Goal: Transaction & Acquisition: Book appointment/travel/reservation

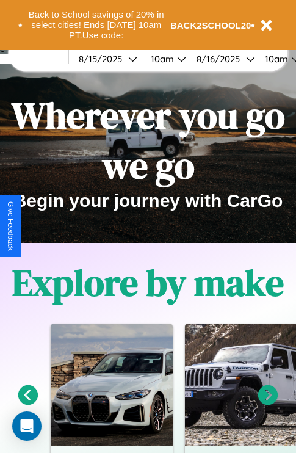
scroll to position [188, 0]
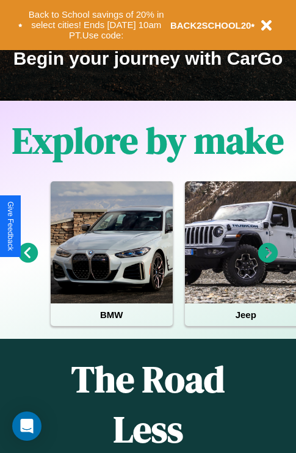
click at [268, 261] on icon at bounding box center [268, 253] width 20 height 20
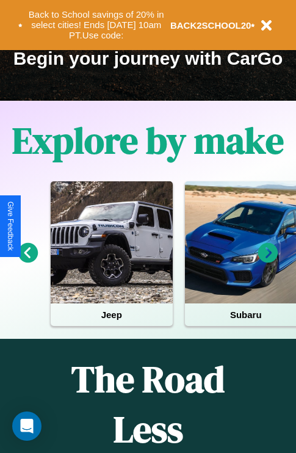
click at [268, 261] on icon at bounding box center [268, 253] width 20 height 20
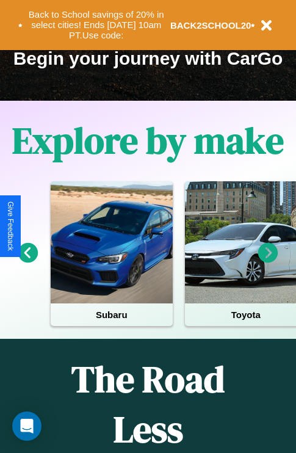
click at [27, 261] on icon at bounding box center [28, 253] width 20 height 20
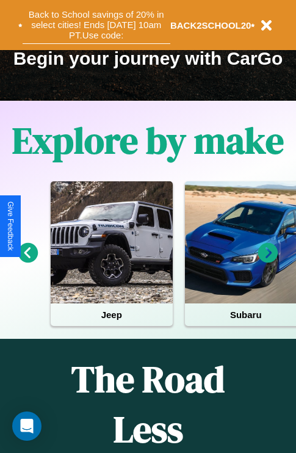
click at [96, 25] on button "Back to School savings of 20% in select cities! Ends [DATE] 10am PT. Use code:" at bounding box center [97, 25] width 148 height 38
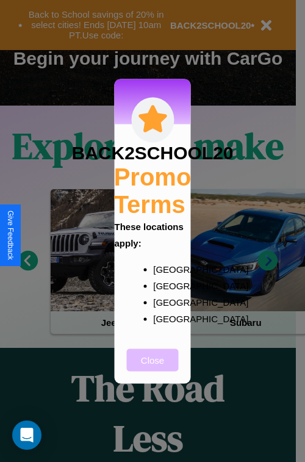
click at [153, 368] on button "Close" at bounding box center [153, 360] width 52 height 23
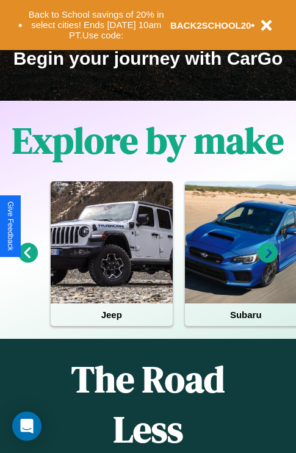
scroll to position [1480, 0]
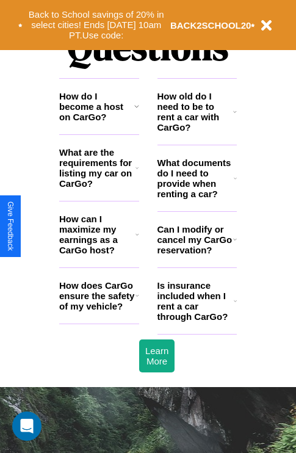
click at [99, 188] on h3 "What are the requirements for listing my car on CarGo?" at bounding box center [97, 168] width 76 height 42
click at [99, 312] on h3 "How does CarGo ensure the safety of my vehicle?" at bounding box center [97, 295] width 76 height 31
click at [99, 254] on h3 "How can I maximize my earnings as a CarGo host?" at bounding box center [97, 235] width 76 height 42
click at [197, 255] on h3 "Can I modify or cancel my CarGo reservation?" at bounding box center [196, 239] width 76 height 31
click at [99, 312] on h3 "How does CarGo ensure the safety of my vehicle?" at bounding box center [97, 295] width 76 height 31
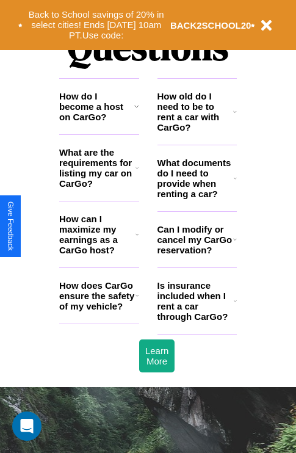
click at [136, 111] on icon at bounding box center [136, 106] width 5 height 10
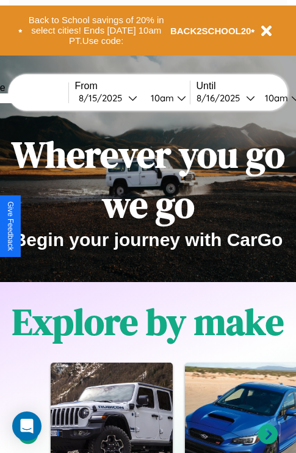
scroll to position [0, 0]
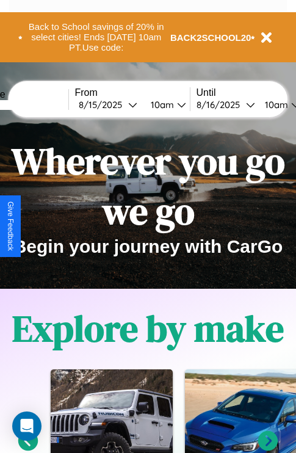
click at [41, 104] on input "text" at bounding box center [23, 105] width 92 height 10
type input "**********"
click at [122, 104] on div "[DATE]" at bounding box center [103, 105] width 49 height 12
select select "*"
select select "****"
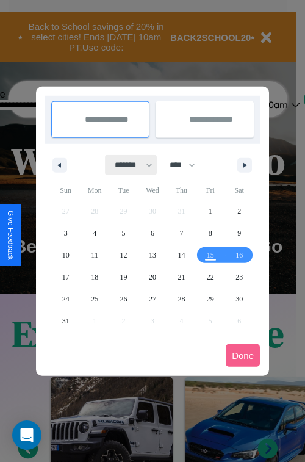
click at [128, 165] on select "******* ******** ***** ***** *** **** **** ****** ********* ******* ******** **…" at bounding box center [132, 165] width 52 height 20
select select "*"
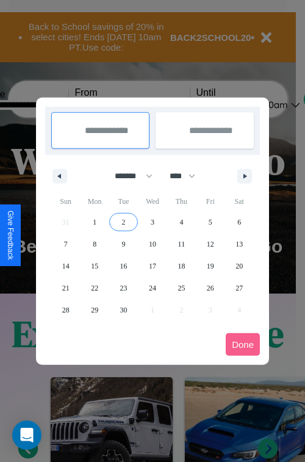
click at [123, 222] on span "2" at bounding box center [124, 222] width 4 height 22
type input "**********"
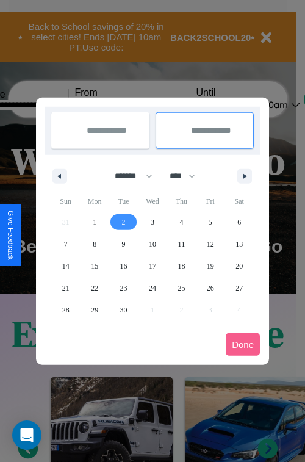
click at [152, 222] on span "3" at bounding box center [153, 222] width 4 height 22
type input "**********"
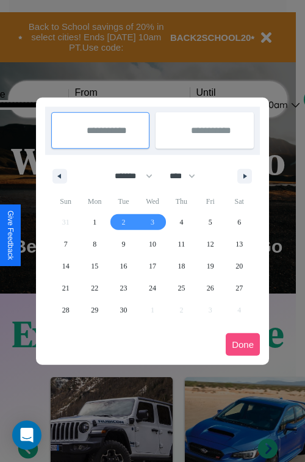
click at [243, 344] on button "Done" at bounding box center [243, 344] width 34 height 23
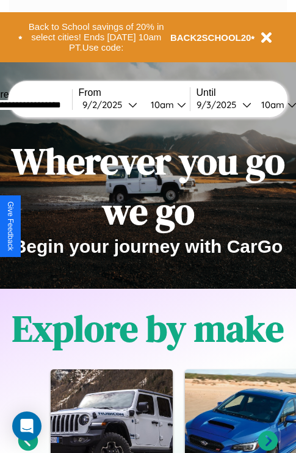
scroll to position [0, 42]
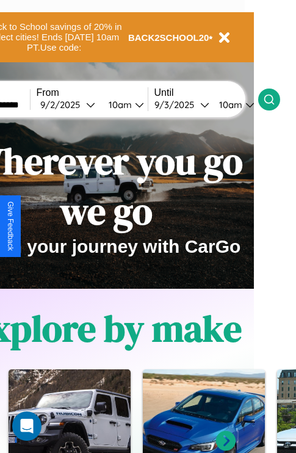
click at [275, 99] on icon at bounding box center [269, 99] width 12 height 12
